Goal: Information Seeking & Learning: Learn about a topic

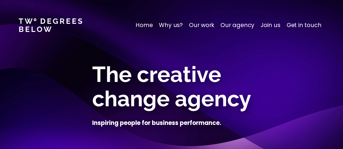
click at [176, 25] on p "Why us?" at bounding box center [171, 25] width 24 height 9
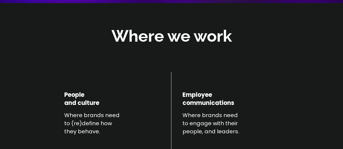
scroll to position [190, 0]
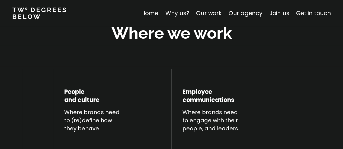
click at [311, 12] on link "Get in touch" at bounding box center [313, 13] width 35 height 8
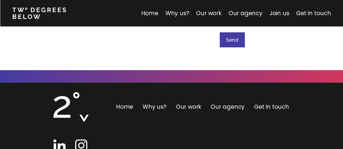
scroll to position [3429, 0]
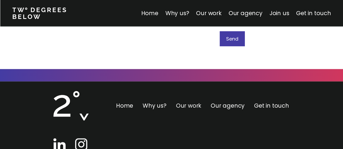
click at [188, 102] on link "Our work" at bounding box center [188, 106] width 25 height 8
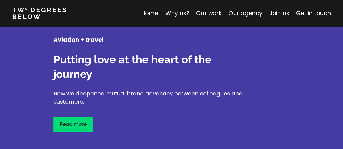
scroll to position [1217, 0]
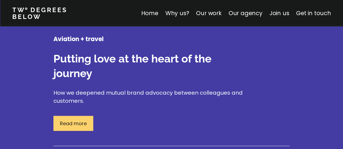
click at [70, 120] on p "Read more" at bounding box center [73, 123] width 27 height 7
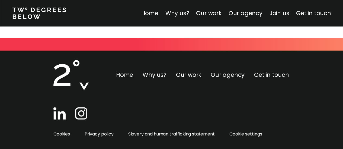
scroll to position [895, 0]
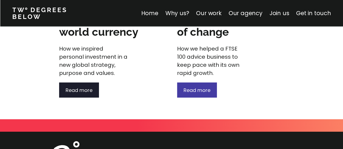
click at [76, 89] on span "Read more" at bounding box center [79, 90] width 27 height 7
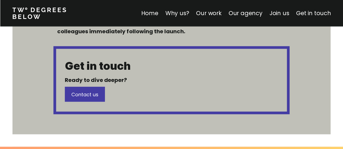
scroll to position [542, 0]
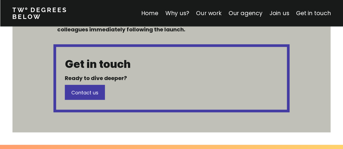
click at [219, 15] on link "Our work" at bounding box center [208, 13] width 25 height 8
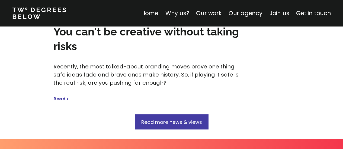
scroll to position [2871, 0]
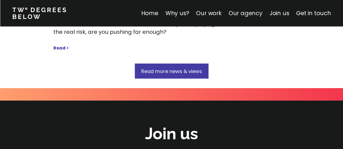
click at [248, 13] on link "Our agency" at bounding box center [245, 13] width 34 height 8
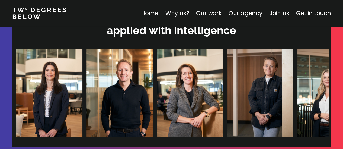
scroll to position [1683, 0]
